Goal: Task Accomplishment & Management: Manage account settings

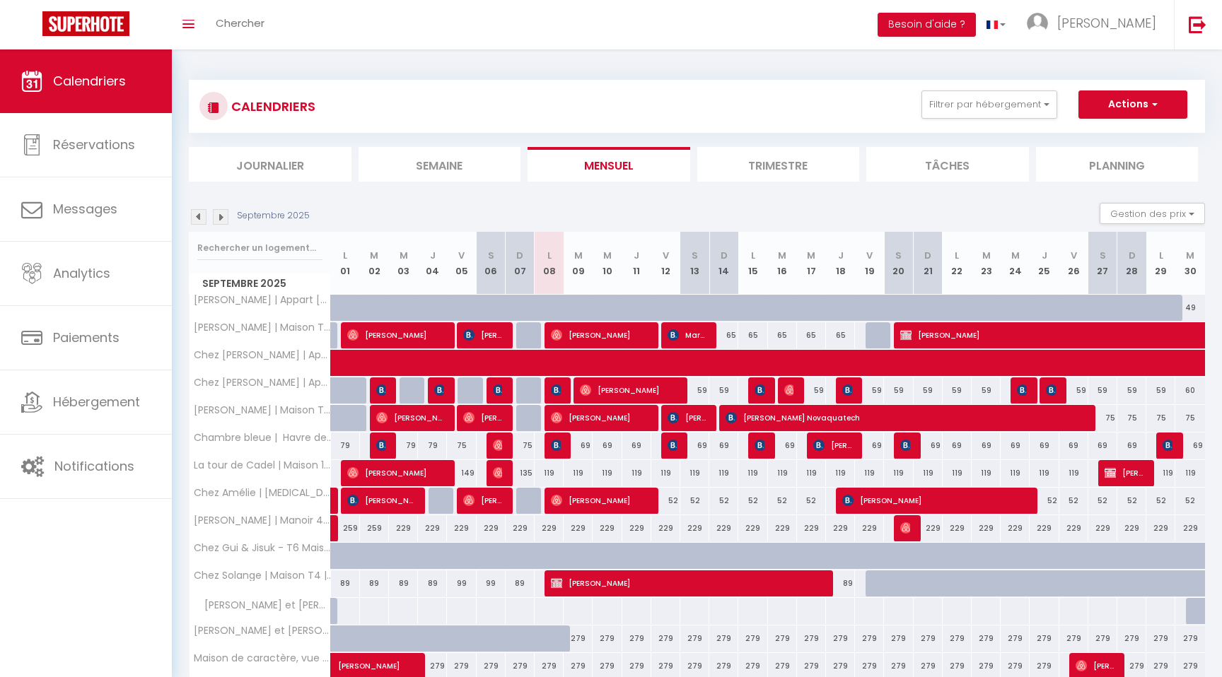
click at [219, 218] on img at bounding box center [221, 217] width 16 height 16
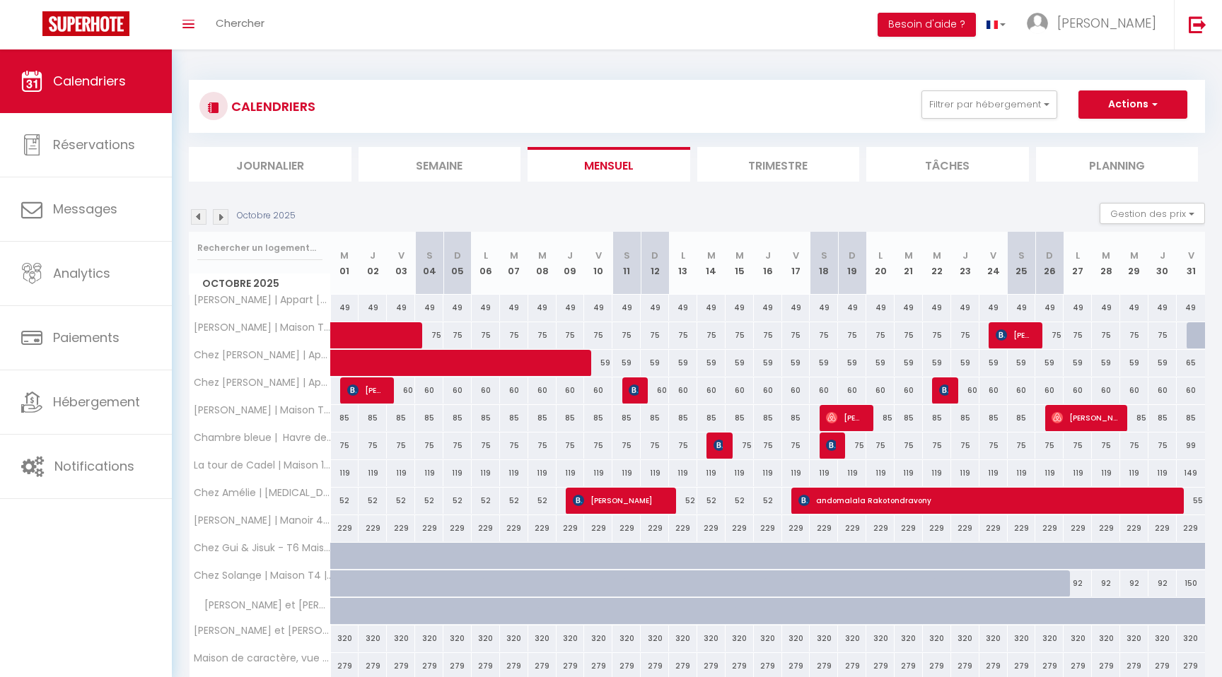
click at [199, 219] on img at bounding box center [199, 217] width 16 height 16
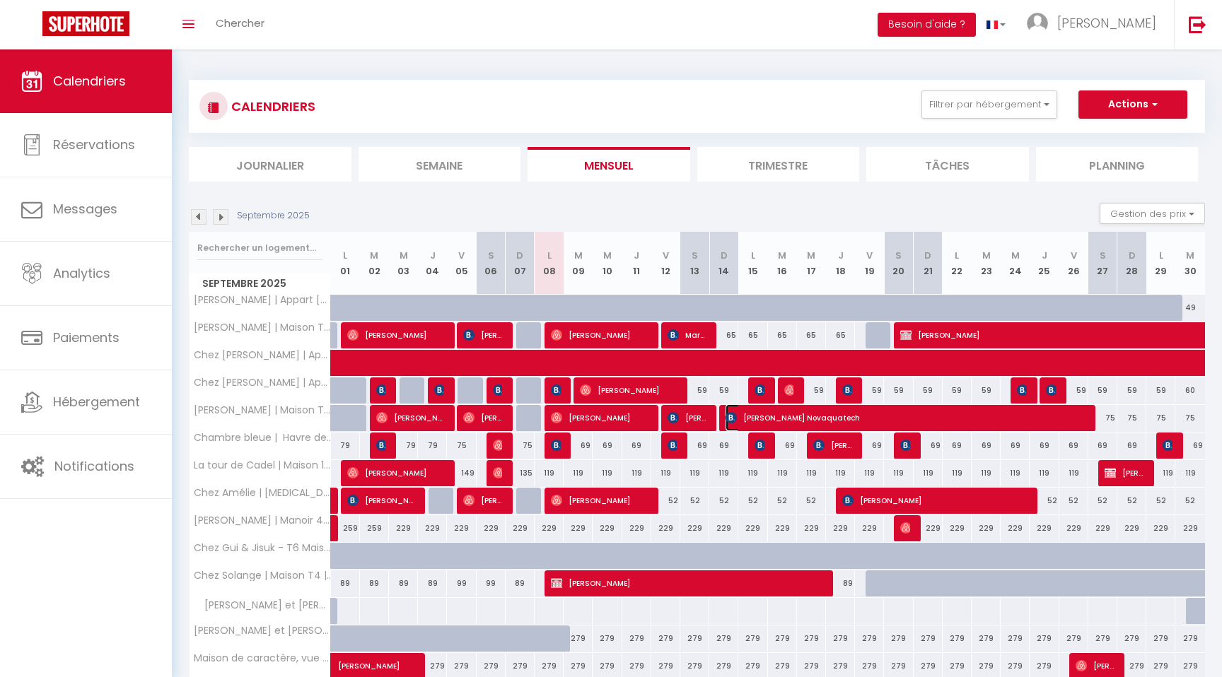
click at [812, 414] on span "[PERSON_NAME] Novaquatech" at bounding box center [904, 417] width 358 height 27
select select "OK"
select select "0"
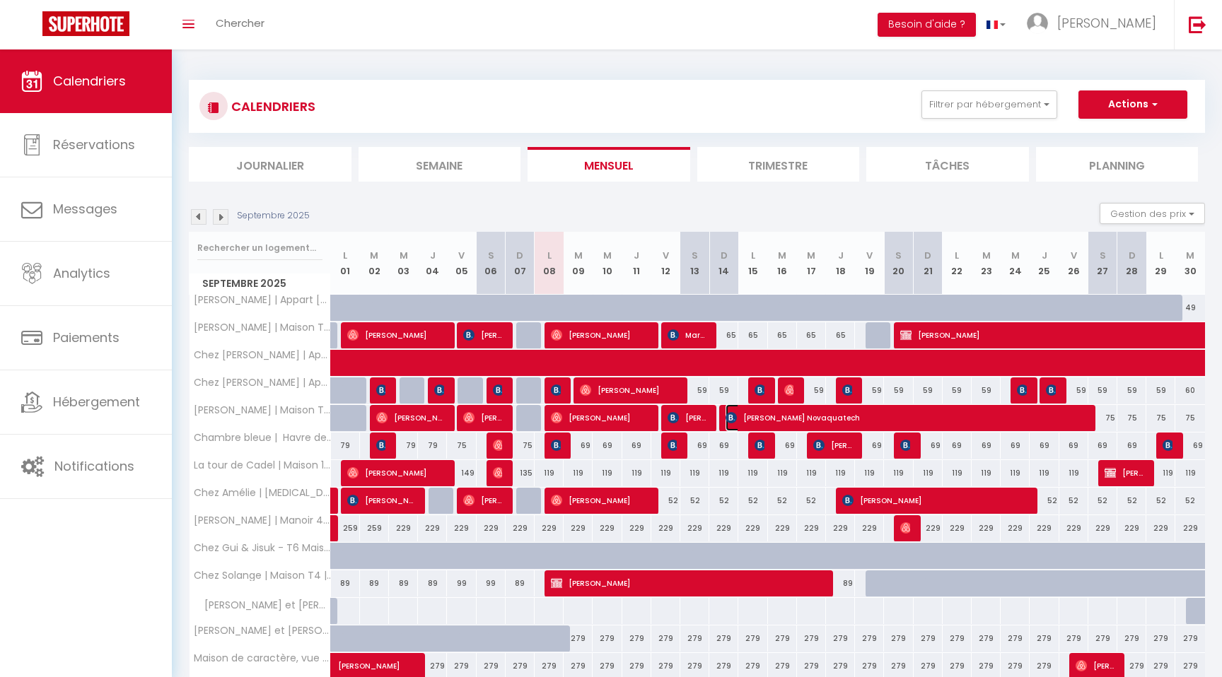
select select "1"
select select
select select "38034"
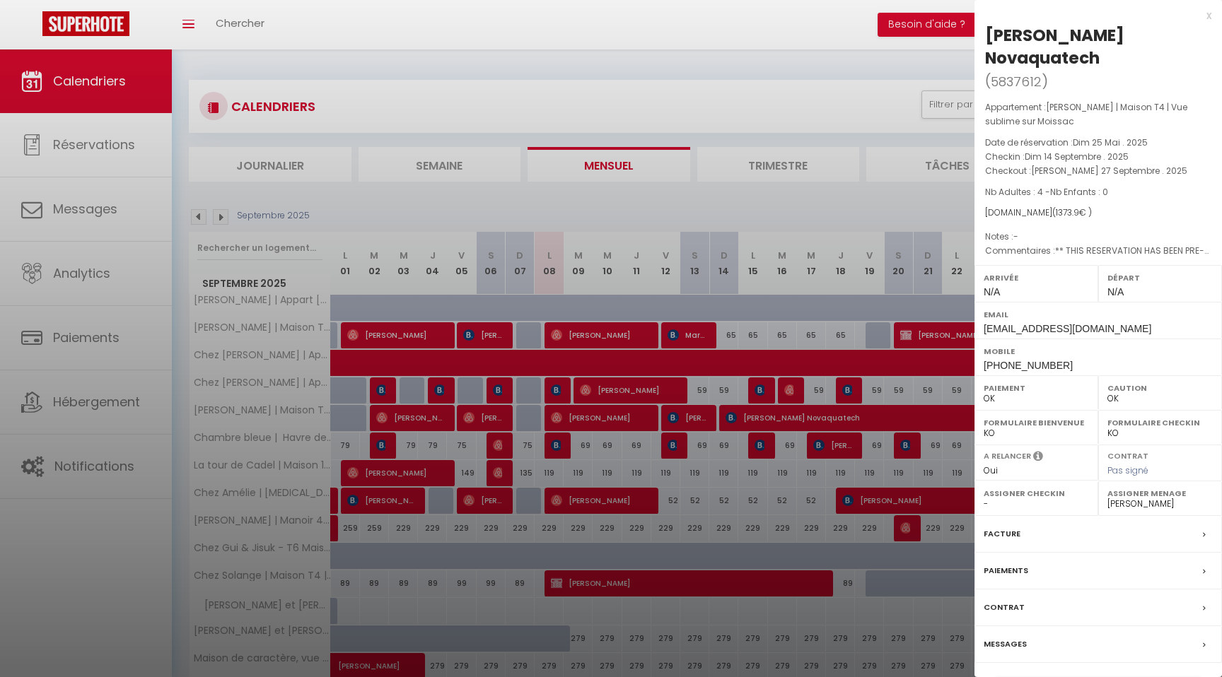
click at [813, 192] on div at bounding box center [611, 338] width 1222 height 677
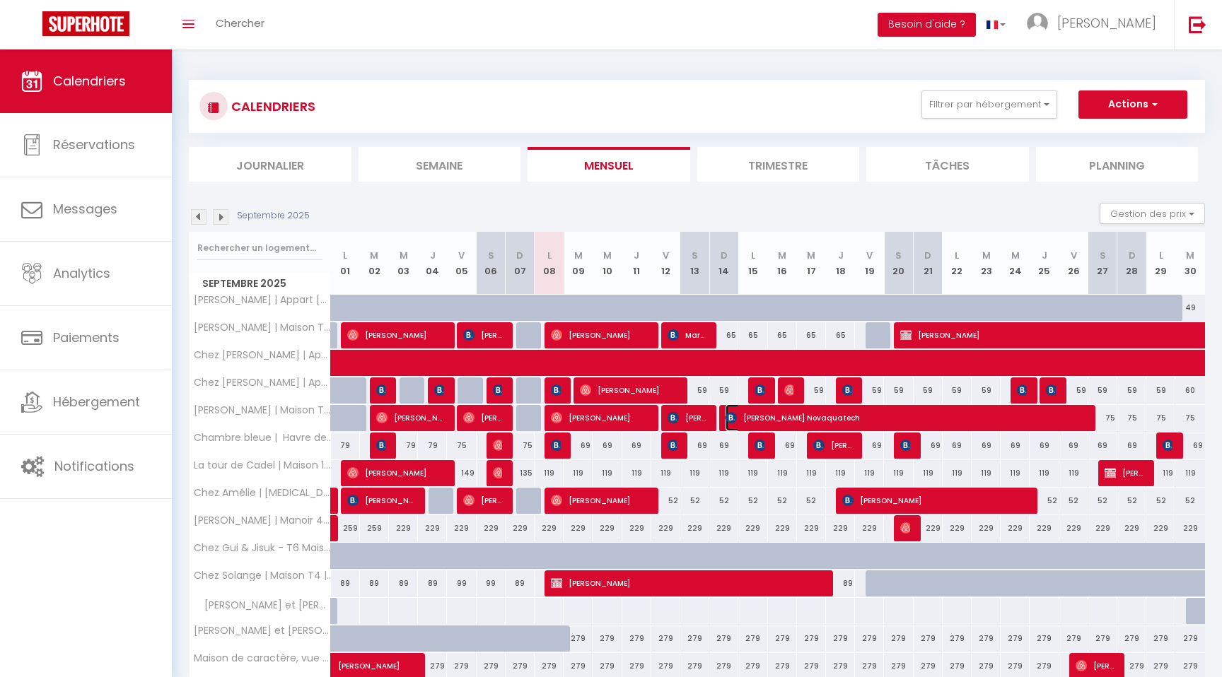
click at [807, 421] on span "[PERSON_NAME] Novaquatech" at bounding box center [904, 417] width 358 height 27
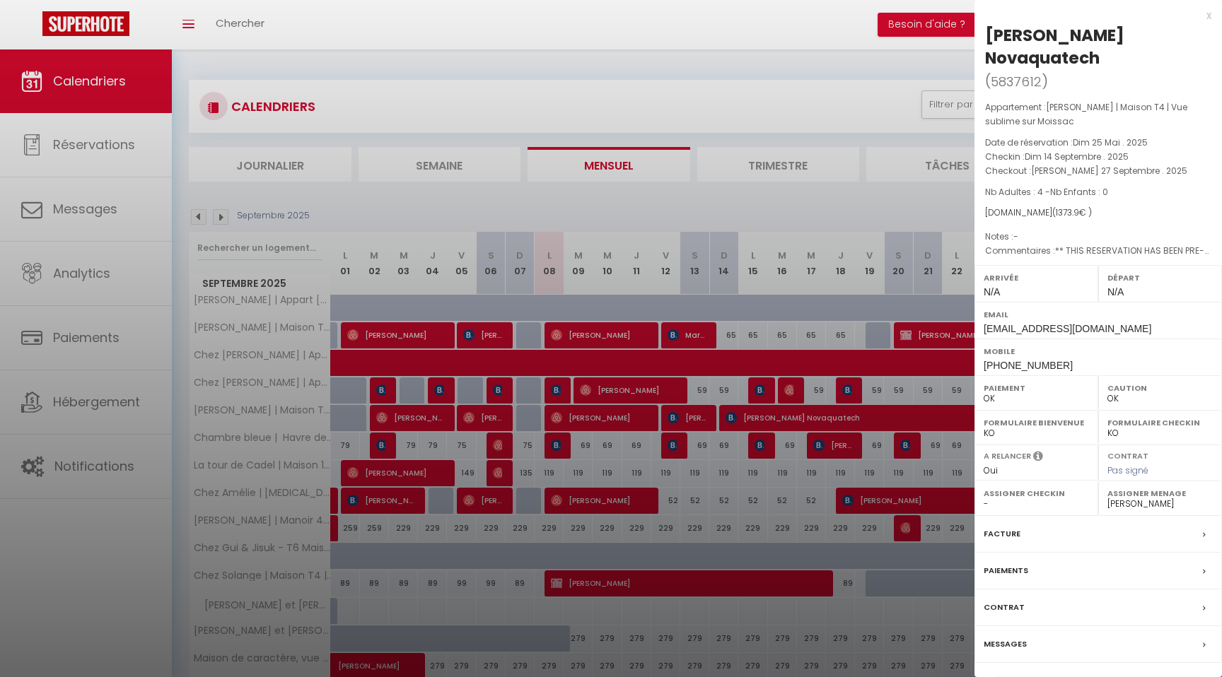
click at [722, 197] on div at bounding box center [611, 338] width 1222 height 677
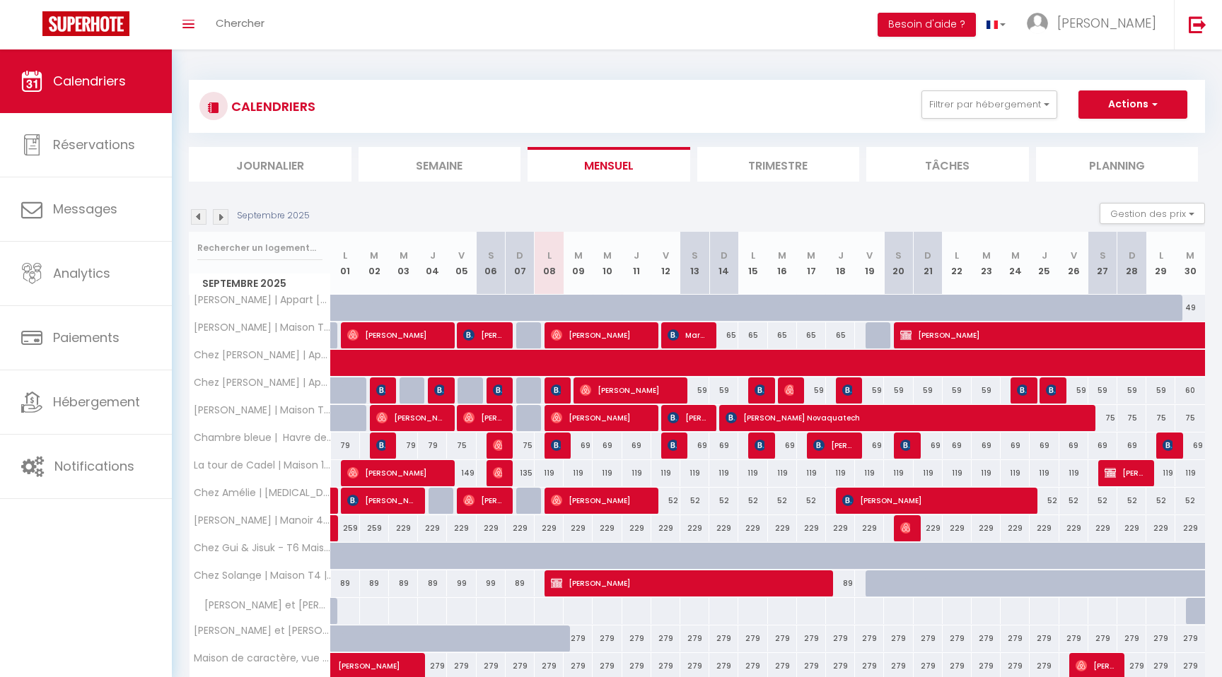
click at [223, 218] on img at bounding box center [221, 217] width 16 height 16
